Goal: Information Seeking & Learning: Find specific fact

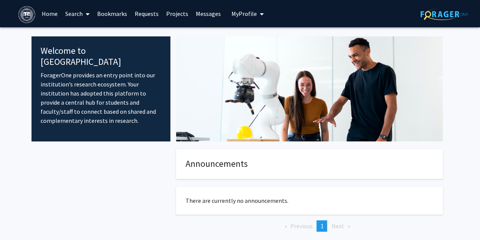
click at [66, 9] on link "Search" at bounding box center [78, 13] width 32 height 27
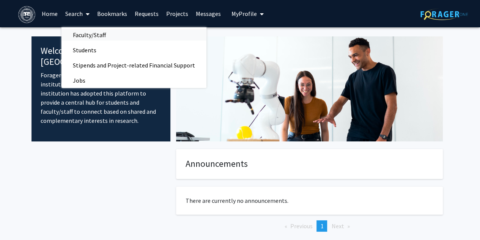
click at [98, 40] on span "Faculty/Staff" at bounding box center [90, 34] width 56 height 15
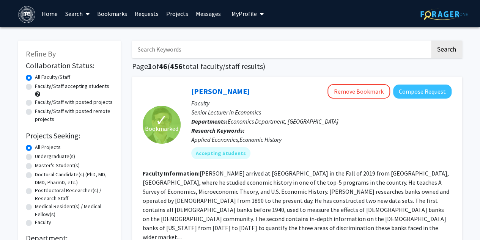
click at [62, 159] on label "Undergraduate(s)" at bounding box center [55, 157] width 40 height 8
click at [40, 158] on input "Undergraduate(s)" at bounding box center [37, 155] width 5 height 5
radio input "true"
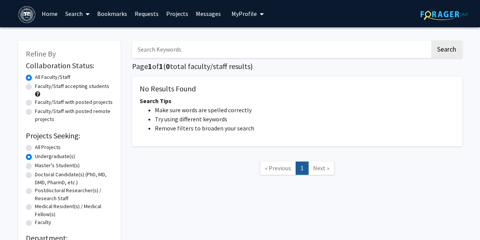
click at [52, 145] on label "All Projects" at bounding box center [48, 148] width 26 height 8
click at [40, 145] on input "All Projects" at bounding box center [37, 146] width 5 height 5
radio input "true"
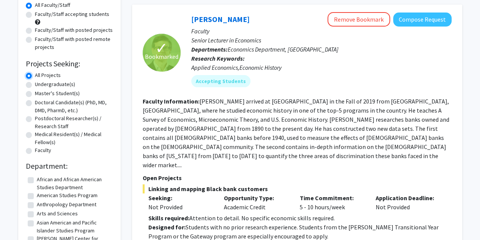
scroll to position [73, 0]
click at [84, 44] on label "Faculty/Staff with posted remote projects" at bounding box center [74, 43] width 78 height 16
click at [40, 40] on input "Faculty/Staff with posted remote projects" at bounding box center [37, 37] width 5 height 5
radio input "true"
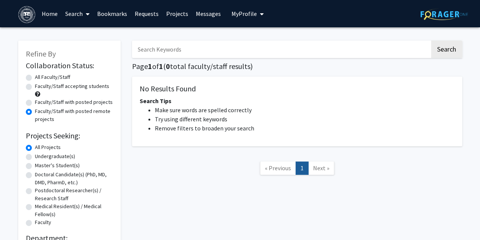
click at [83, 105] on label "Faculty/Staff with posted projects" at bounding box center [74, 102] width 78 height 8
click at [40, 103] on input "Faculty/Staff with posted projects" at bounding box center [37, 100] width 5 height 5
radio input "true"
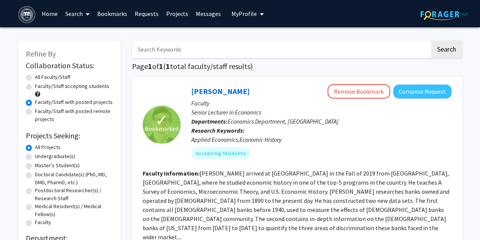
click at [83, 90] on div "Faculty/Staff accepting students" at bounding box center [69, 90] width 87 height 16
click at [75, 88] on label "Faculty/Staff accepting students" at bounding box center [72, 86] width 74 height 8
click at [40, 87] on input "Faculty/Staff accepting students" at bounding box center [37, 84] width 5 height 5
radio input "true"
click at [56, 74] on label "All Faculty/Staff" at bounding box center [52, 77] width 35 height 8
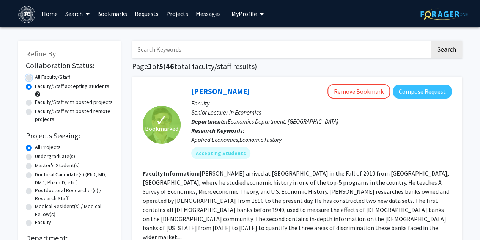
click at [40, 74] on input "All Faculty/Staff" at bounding box center [37, 75] width 5 height 5
radio input "true"
click at [145, 49] on input "d" at bounding box center [281, 49] width 298 height 17
click at [431, 41] on button "Search" at bounding box center [446, 49] width 31 height 17
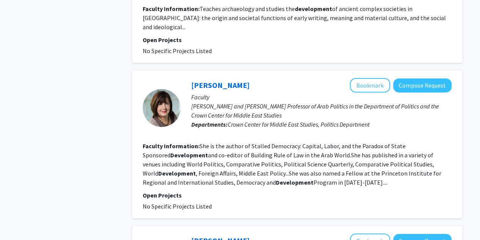
scroll to position [1294, 0]
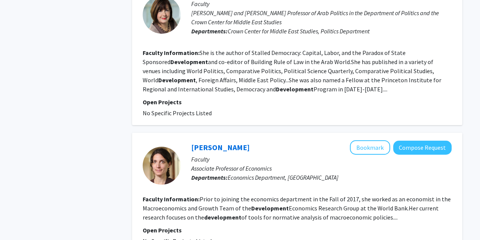
click at [305, 195] on section "Faculty Information: Prior to joining the economics department in the Fall of 2…" at bounding box center [297, 208] width 309 height 27
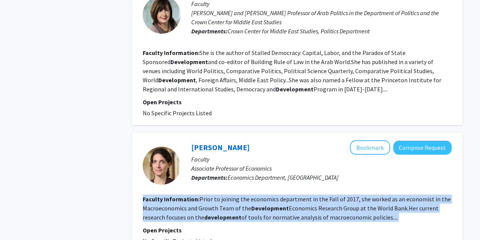
click at [305, 195] on section "Faculty Information: Prior to joining the economics department in the Fall of 2…" at bounding box center [297, 208] width 309 height 27
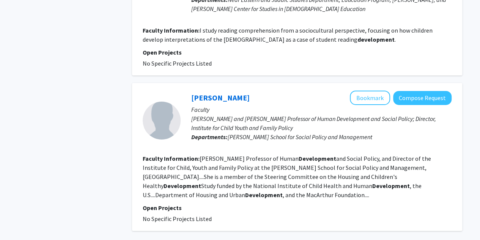
scroll to position [1320, 0]
click at [280, 90] on div "Dolores Acevedo-Garcia Bookmark Compose Request" at bounding box center [321, 97] width 261 height 14
drag, startPoint x: 273, startPoint y: 78, endPoint x: 192, endPoint y: 76, distance: 80.9
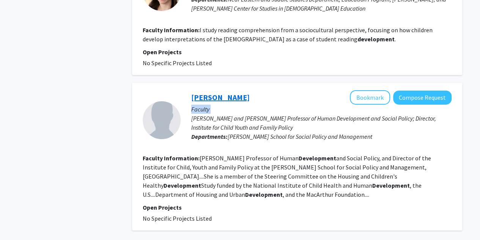
click at [192, 90] on div "Dolores Acevedo-Garcia Bookmark Compose Request" at bounding box center [321, 97] width 261 height 14
copy link "Dolores Acevedo-Garcia"
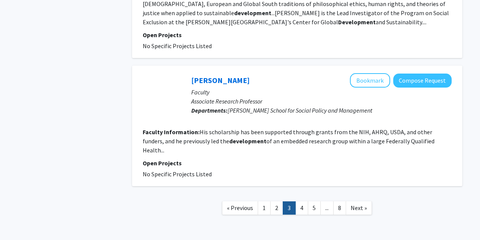
scroll to position [1395, 0]
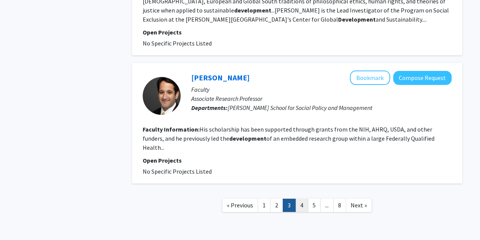
click at [300, 199] on link "4" at bounding box center [301, 205] width 13 height 13
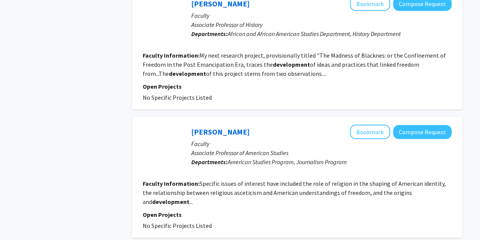
scroll to position [1041, 0]
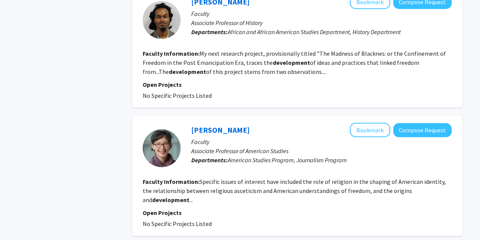
click at [323, 80] on p "Open Projects" at bounding box center [297, 84] width 309 height 9
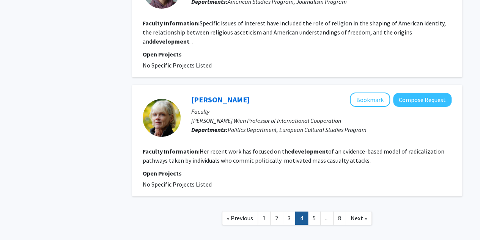
scroll to position [1205, 0]
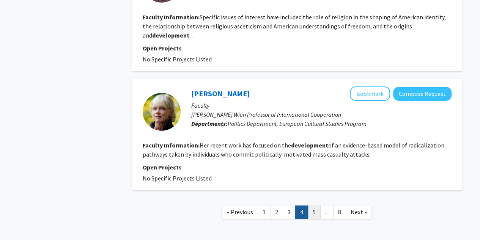
click at [318, 206] on link "5" at bounding box center [314, 212] width 13 height 13
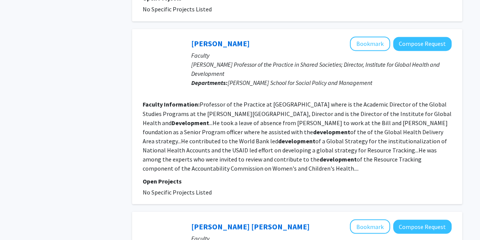
scroll to position [612, 0]
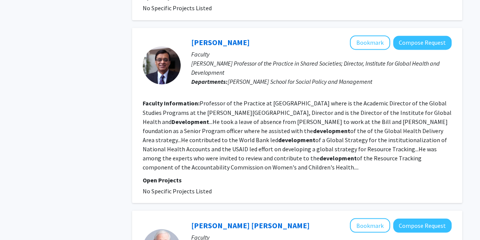
click at [289, 35] on div "Allyala Nandakumar Bookmark Compose Request" at bounding box center [321, 42] width 261 height 14
drag, startPoint x: 269, startPoint y: 32, endPoint x: 292, endPoint y: 44, distance: 26.2
click at [292, 44] on div "Allyala Nandakumar Bookmark Compose Request Faculty Alan B. Slifka Professor of…" at bounding box center [316, 65] width 271 height 60
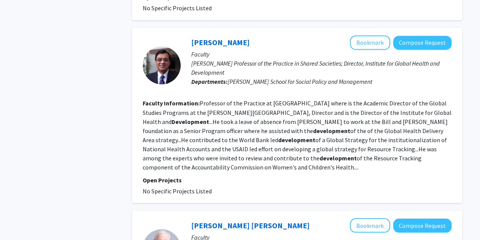
click at [279, 35] on div "Allyala Nandakumar Bookmark Compose Request" at bounding box center [321, 42] width 261 height 14
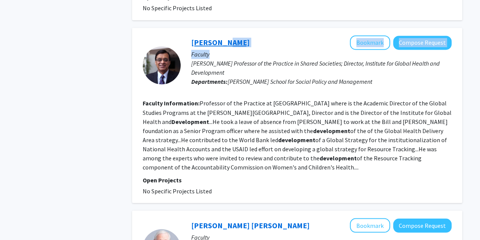
drag, startPoint x: 279, startPoint y: 35, endPoint x: 225, endPoint y: 32, distance: 54.0
click at [225, 35] on div "Allyala Nandakumar Bookmark Compose Request" at bounding box center [321, 42] width 261 height 14
click at [266, 35] on div "Allyala Nandakumar Bookmark Compose Request" at bounding box center [321, 42] width 261 height 14
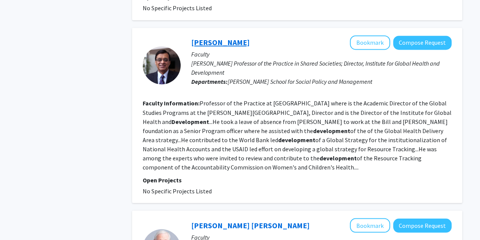
drag, startPoint x: 261, startPoint y: 32, endPoint x: 217, endPoint y: 33, distance: 43.7
click at [217, 35] on div "Allyala Nandakumar Bookmark Compose Request" at bounding box center [321, 42] width 261 height 14
copy link "Nandakumar"
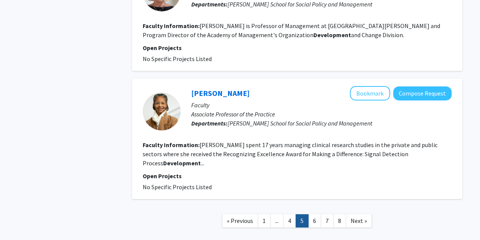
scroll to position [1280, 0]
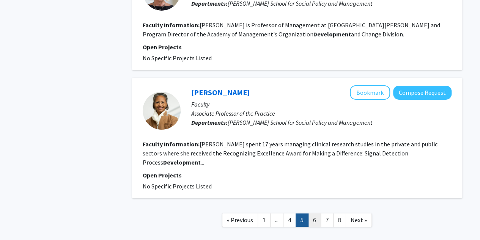
click at [318, 214] on link "6" at bounding box center [314, 220] width 13 height 13
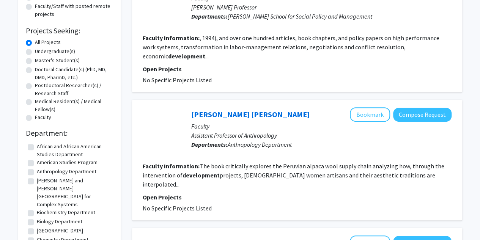
scroll to position [106, 0]
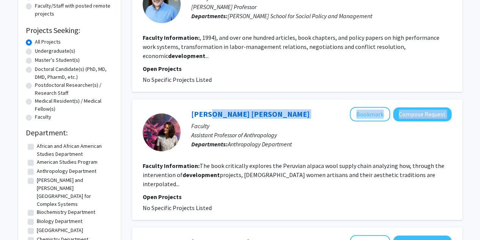
drag, startPoint x: 282, startPoint y: 107, endPoint x: 282, endPoint y: 100, distance: 6.8
click at [211, 107] on div "Patricia Alvarez Astacio Bookmark Compose Request" at bounding box center [321, 114] width 261 height 14
drag, startPoint x: 183, startPoint y: 106, endPoint x: 270, endPoint y: 104, distance: 86.2
click at [269, 107] on div "Patricia Alvarez Astacio Bookmark Compose Request Faculty Assistant Professor o…" at bounding box center [316, 132] width 271 height 51
copy link "Patricia Alvarez Astacio"
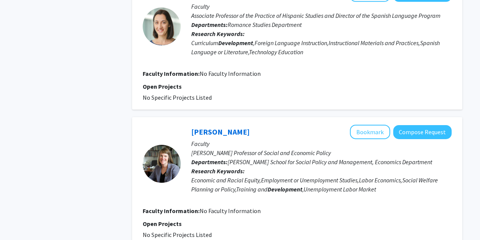
scroll to position [1178, 0]
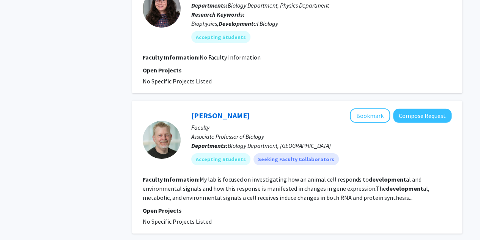
scroll to position [1166, 0]
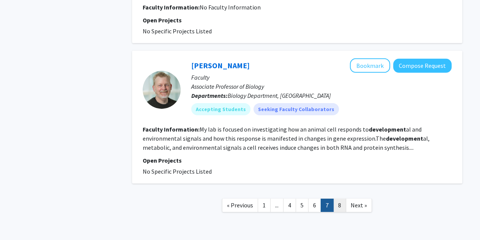
click at [341, 199] on link "8" at bounding box center [339, 205] width 13 height 13
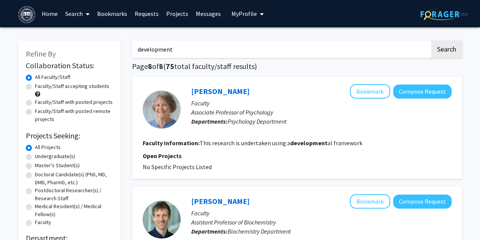
click at [228, 55] on input "development" at bounding box center [281, 49] width 298 height 17
type input "[PERSON_NAME]"
click at [431, 41] on button "Search" at bounding box center [446, 49] width 31 height 17
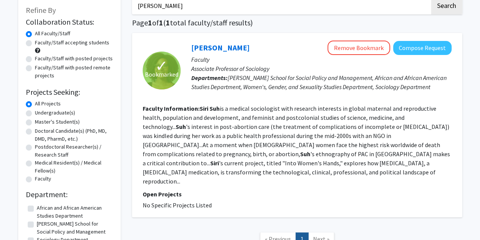
scroll to position [44, 0]
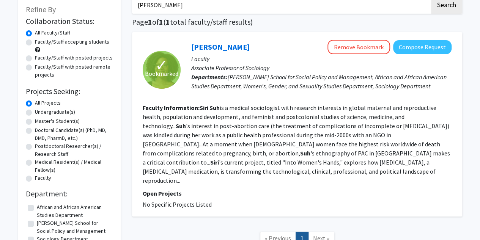
click at [93, 44] on label "Faculty/Staff accepting students" at bounding box center [72, 42] width 74 height 8
click at [40, 43] on input "Faculty/Staff accepting students" at bounding box center [37, 40] width 5 height 5
radio input "true"
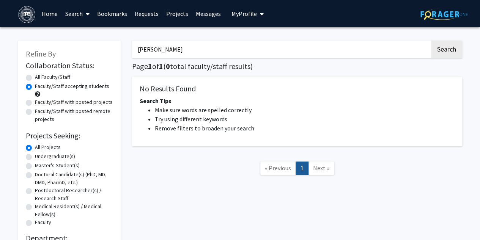
click at [55, 78] on label "All Faculty/Staff" at bounding box center [52, 77] width 35 height 8
click at [40, 78] on input "All Faculty/Staff" at bounding box center [37, 75] width 5 height 5
radio input "true"
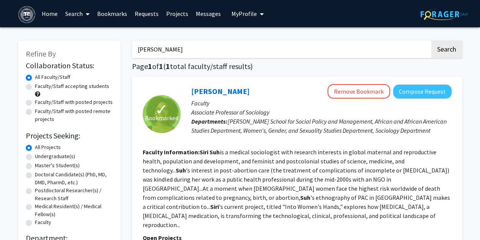
click at [69, 111] on label "Faculty/Staff with posted remote projects" at bounding box center [74, 115] width 78 height 16
click at [40, 111] on input "Faculty/Staff with posted remote projects" at bounding box center [37, 109] width 5 height 5
radio input "true"
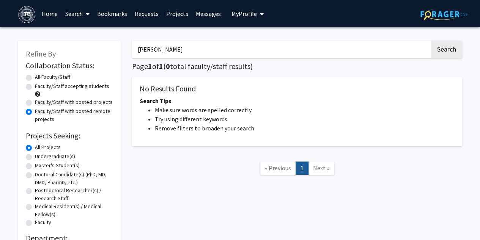
click at [69, 104] on label "Faculty/Staff with posted projects" at bounding box center [74, 102] width 78 height 8
click at [40, 103] on input "Faculty/Staff with posted projects" at bounding box center [37, 100] width 5 height 5
radio input "true"
click at [93, 94] on div "Faculty/Staff accepting students" at bounding box center [69, 90] width 87 height 16
click at [85, 88] on label "Faculty/Staff accepting students" at bounding box center [72, 86] width 74 height 8
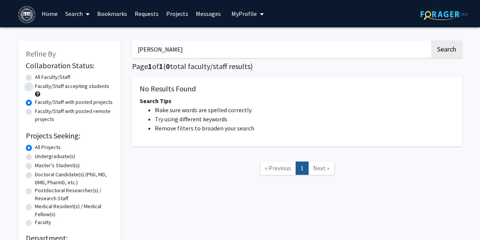
click at [40, 87] on input "Faculty/Staff accepting students" at bounding box center [37, 84] width 5 height 5
radio input "true"
drag, startPoint x: 68, startPoint y: 76, endPoint x: 66, endPoint y: 82, distance: 6.3
click at [67, 79] on label "All Faculty/Staff" at bounding box center [52, 77] width 35 height 8
click at [66, 82] on div "All Faculty/Staff" at bounding box center [69, 77] width 87 height 9
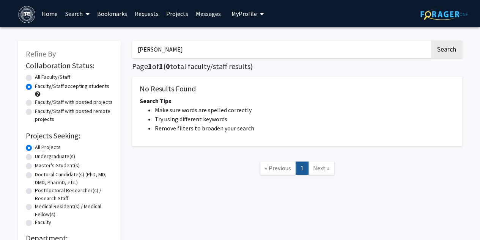
drag, startPoint x: 66, startPoint y: 82, endPoint x: 60, endPoint y: 77, distance: 7.6
click at [60, 77] on label "All Faculty/Staff" at bounding box center [52, 77] width 35 height 8
click at [40, 77] on input "All Faculty/Staff" at bounding box center [37, 75] width 5 height 5
radio input "true"
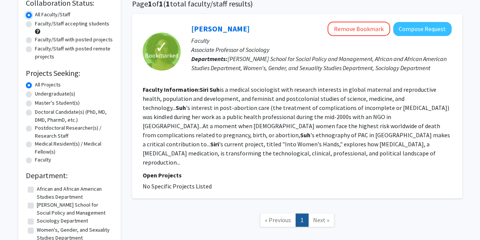
scroll to position [69, 0]
